Goal: Entertainment & Leisure: Consume media (video, audio)

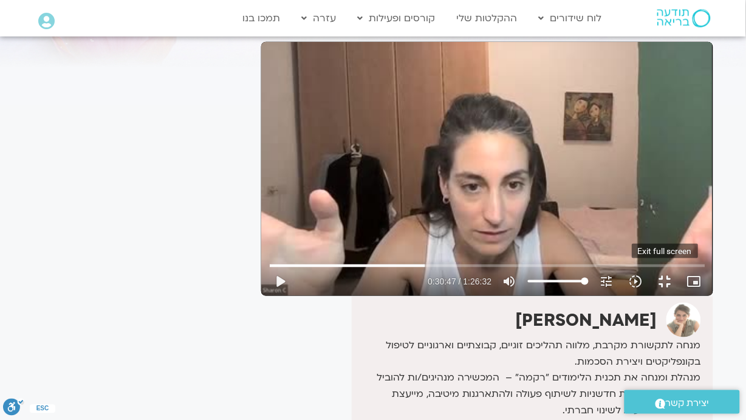
click at [679, 296] on button "fullscreen_exit" at bounding box center [664, 281] width 29 height 29
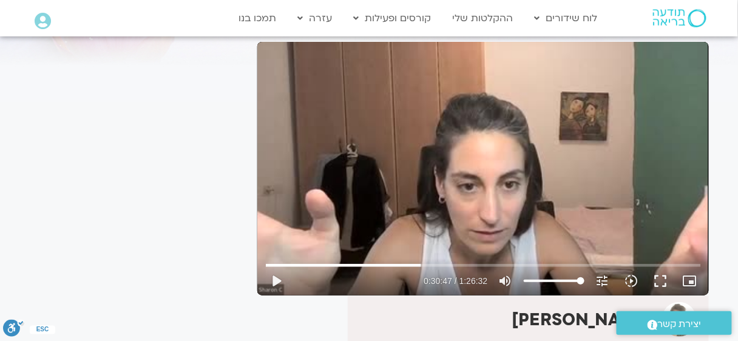
click at [460, 167] on div "Skip Ad 1:22:02 play_arrow 0:30:47 / 1:26:32 volume_up Mute tune Resolution Aut…" at bounding box center [483, 169] width 452 height 254
click at [459, 166] on div "Skip Ad 1:22:02 pause 0:30:47 / 1:26:32 volume_up Mute tune Resolution Auto 240…" at bounding box center [483, 169] width 452 height 254
type input "1848.04229"
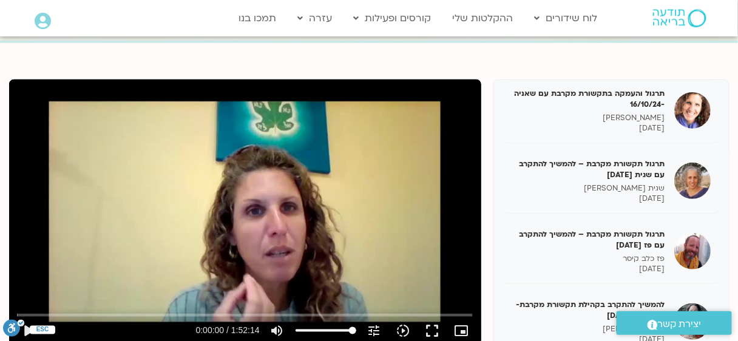
scroll to position [195, 0]
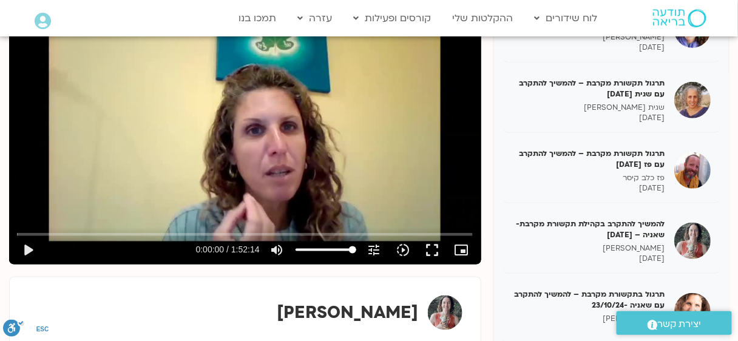
click at [306, 134] on div "Skip Ad play_arrow 0:00:00 / 1:52:14 volume_up Mute tune Resolution Auto 480p s…" at bounding box center [245, 132] width 472 height 266
click at [426, 251] on button "fullscreen" at bounding box center [432, 250] width 29 height 29
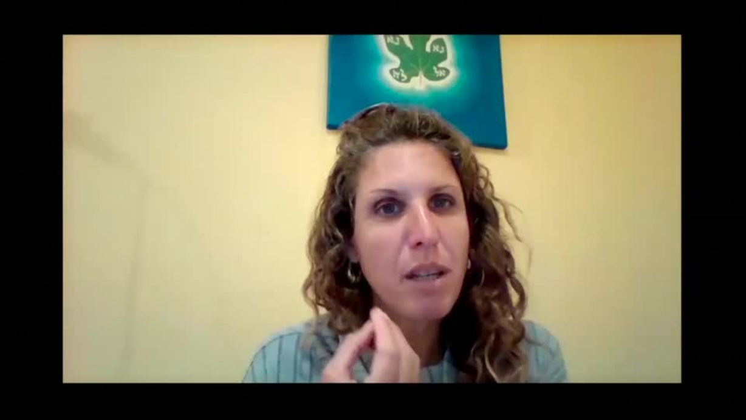
click at [636, 341] on div "Skip Ad 1:34:53 pause 0:00:31 / 1:52:14 volume_up Mute tune Resolution Auto 480…" at bounding box center [373, 210] width 746 height 420
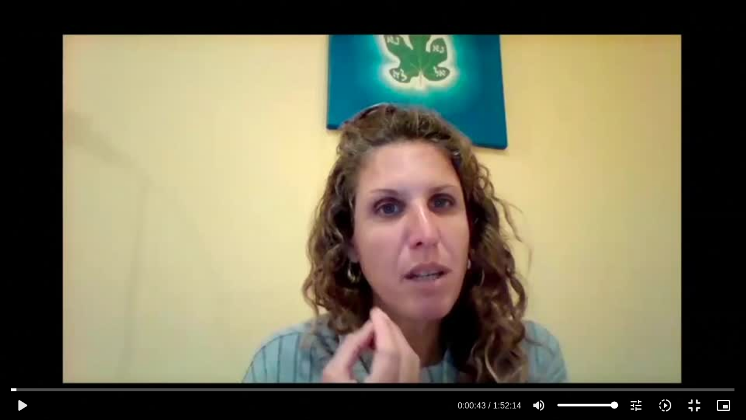
click at [636, 341] on div "Skip Ad 1:34:53 play_arrow 0:00:43 / 1:52:14 volume_up Mute tune Resolution Aut…" at bounding box center [373, 210] width 746 height 420
click at [697, 341] on button "fullscreen_exit" at bounding box center [694, 404] width 29 height 29
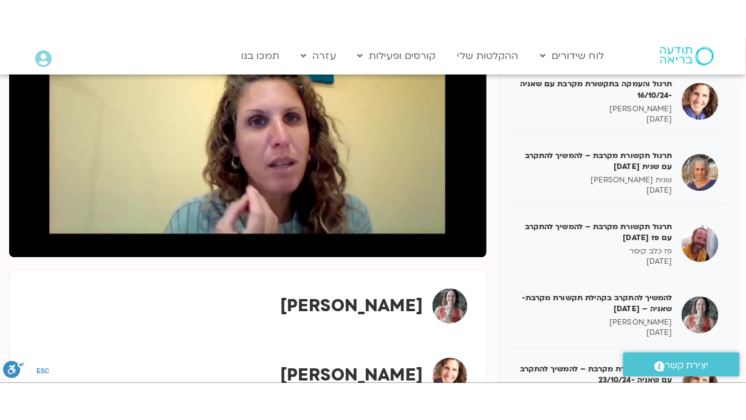
scroll to position [161, 0]
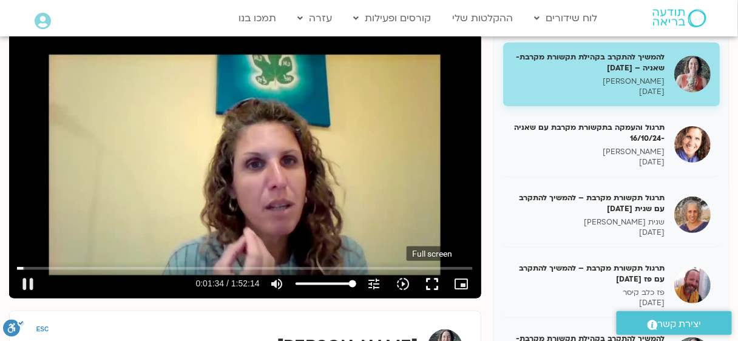
click at [429, 278] on button "fullscreen" at bounding box center [432, 284] width 29 height 29
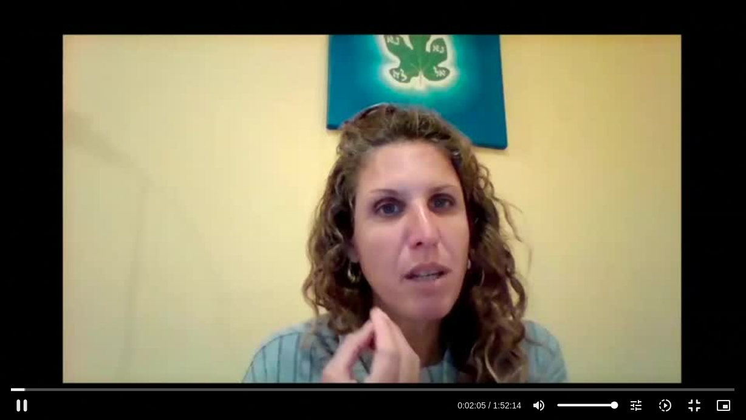
click at [299, 296] on div "Skip Ad 1:42:12 pause 0:02:05 / 1:52:14 volume_up Mute tune Resolution Auto 480…" at bounding box center [373, 210] width 746 height 420
click at [699, 341] on button "fullscreen_exit" at bounding box center [694, 404] width 29 height 29
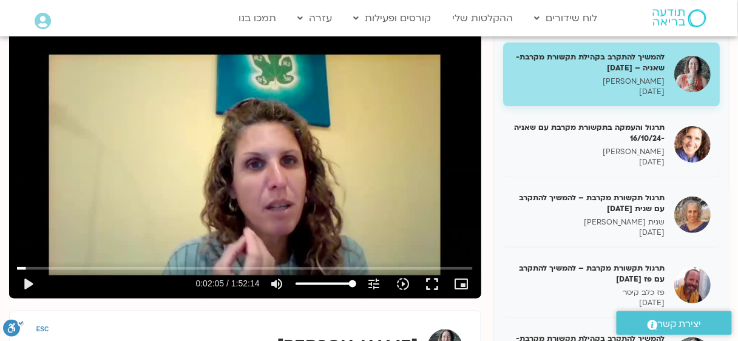
click at [358, 237] on div "Skip Ad 1:44:35 play_arrow 0:02:05 / 1:52:14 volume_up Mute tune Resolution Aut…" at bounding box center [245, 166] width 472 height 266
click at [358, 237] on div "Skip Ad 1:44:35 pause 0:02:06 / 1:52:14 volume_up Mute tune Resolution Auto 480…" at bounding box center [245, 166] width 472 height 266
click at [253, 235] on div "Skip Ad 1:44:35 play_arrow 0:02:06 / 1:52:14 volume_up Mute tune Resolution Aut…" at bounding box center [245, 166] width 472 height 266
click at [429, 285] on button "fullscreen" at bounding box center [432, 284] width 29 height 29
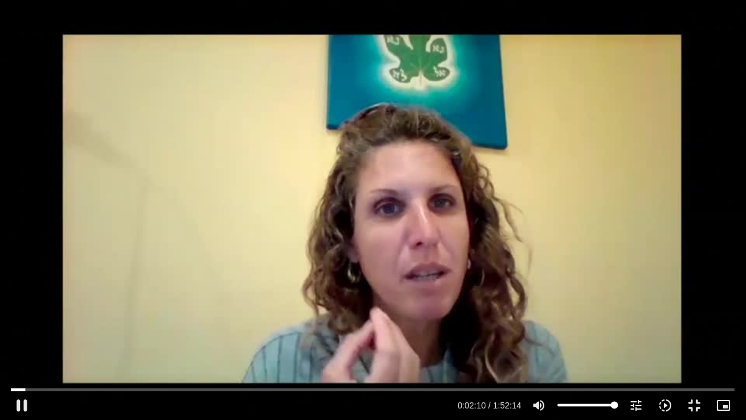
click at [429, 341] on div "Skip Ad 1:24:25 pause 0:02:10 / 1:52:14 volume_up Mute tune Resolution Auto 480…" at bounding box center [373, 210] width 746 height 420
click at [641, 307] on div "Skip Ad 1:24:25 play_arrow 0:02:11 / 1:52:14 volume_up Mute tune Resolution Aut…" at bounding box center [373, 210] width 746 height 420
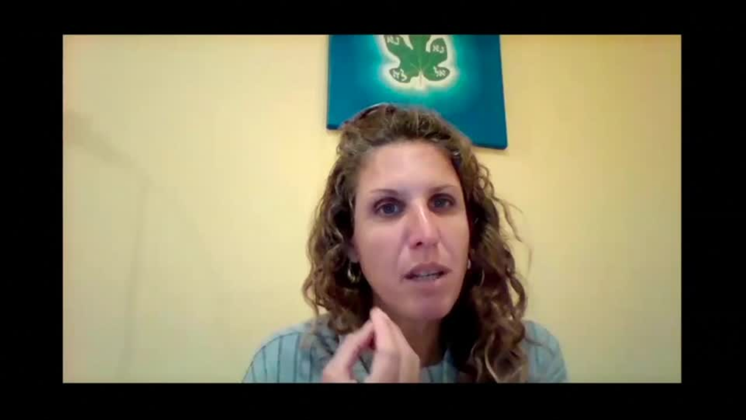
click at [641, 307] on div "Skip Ad 1:24:25 pause 0:02:11 / 1:52:14 volume_up Mute tune Resolution Auto 480…" at bounding box center [373, 210] width 746 height 420
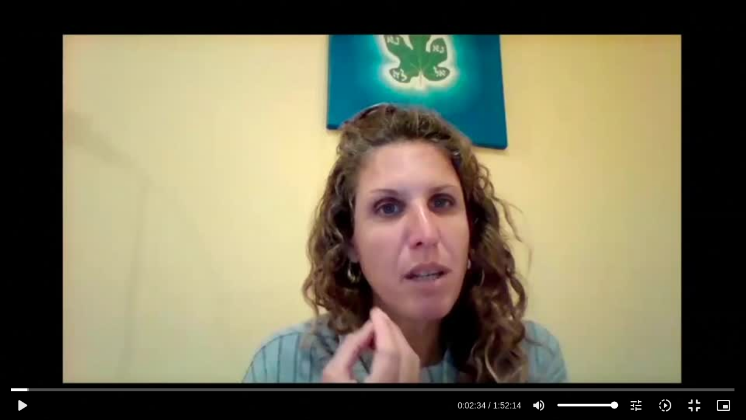
click at [641, 307] on div "Skip Ad 1:24:25 play_arrow 0:02:34 / 1:52:14 volume_up Mute tune Resolution Aut…" at bounding box center [373, 210] width 746 height 420
click at [648, 309] on div "Skip Ad 1:24:25 pause 0:04:08 / 1:52:14 volume_up Mute tune Resolution Auto 480…" at bounding box center [373, 210] width 746 height 420
click at [738, 0] on div "Skip Ad 1:24:25 play_arrow 0:04:08 / 1:52:14 volume_up Mute tune Resolution Aut…" at bounding box center [373, 210] width 746 height 420
type input "2341.88784"
